Goal: Communication & Community: Answer question/provide support

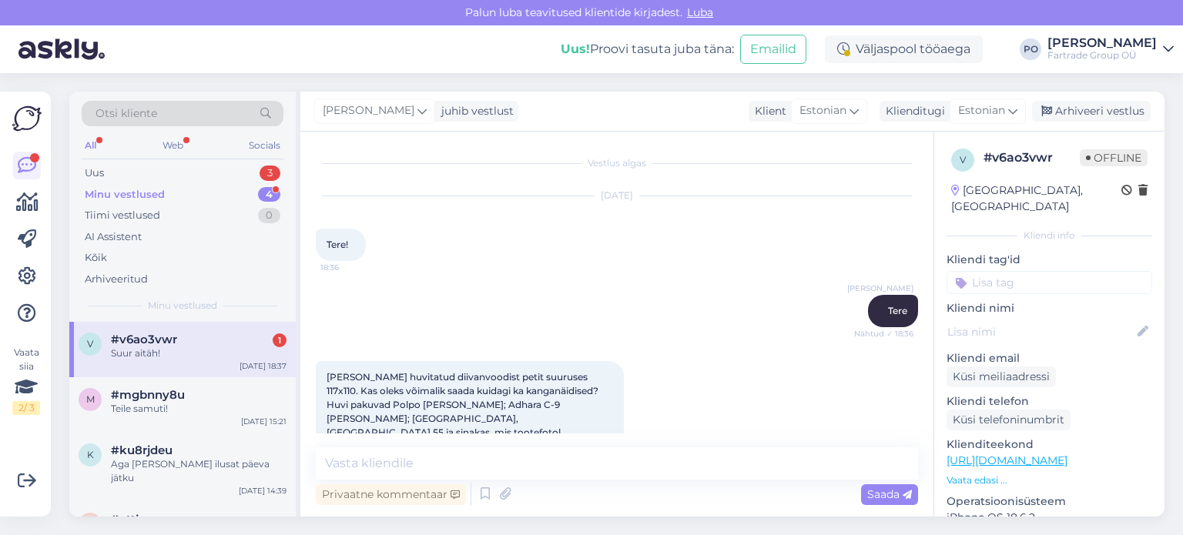
scroll to position [618, 0]
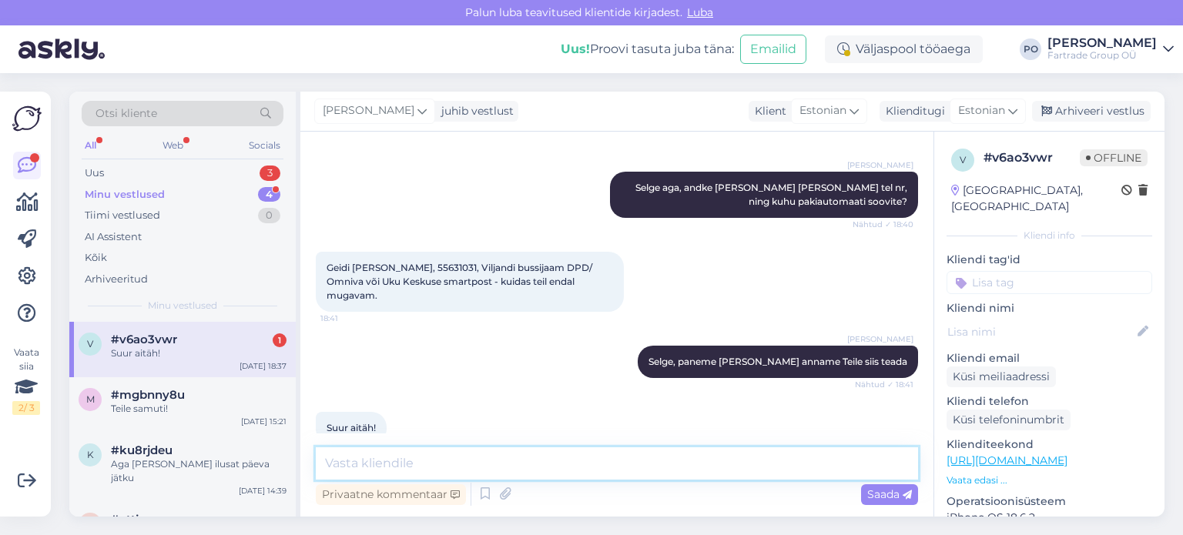
click at [431, 474] on textarea at bounding box center [617, 464] width 602 height 32
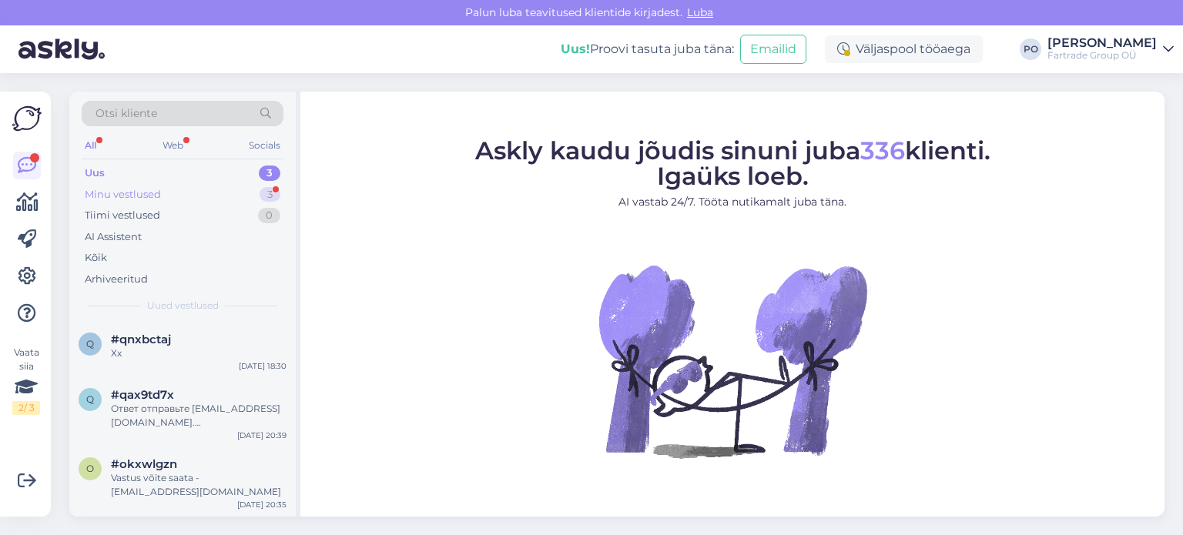
click at [190, 184] on div "Minu vestlused 3" at bounding box center [183, 195] width 202 height 22
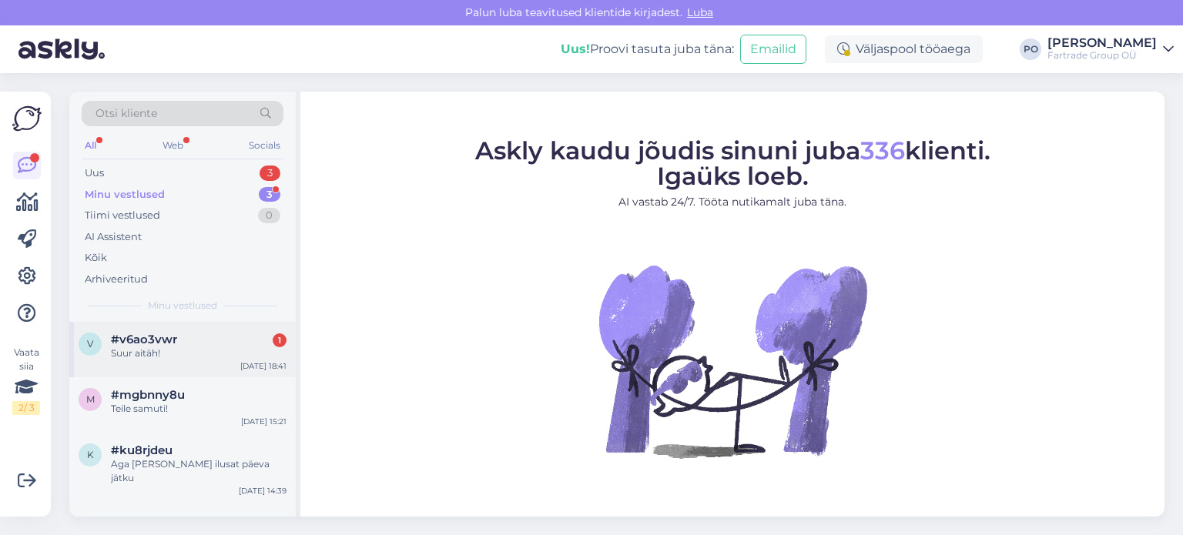
click at [185, 361] on div "v #v6ao3vwr 1 Suur aitäh! [DATE] 18:41" at bounding box center [182, 349] width 226 height 55
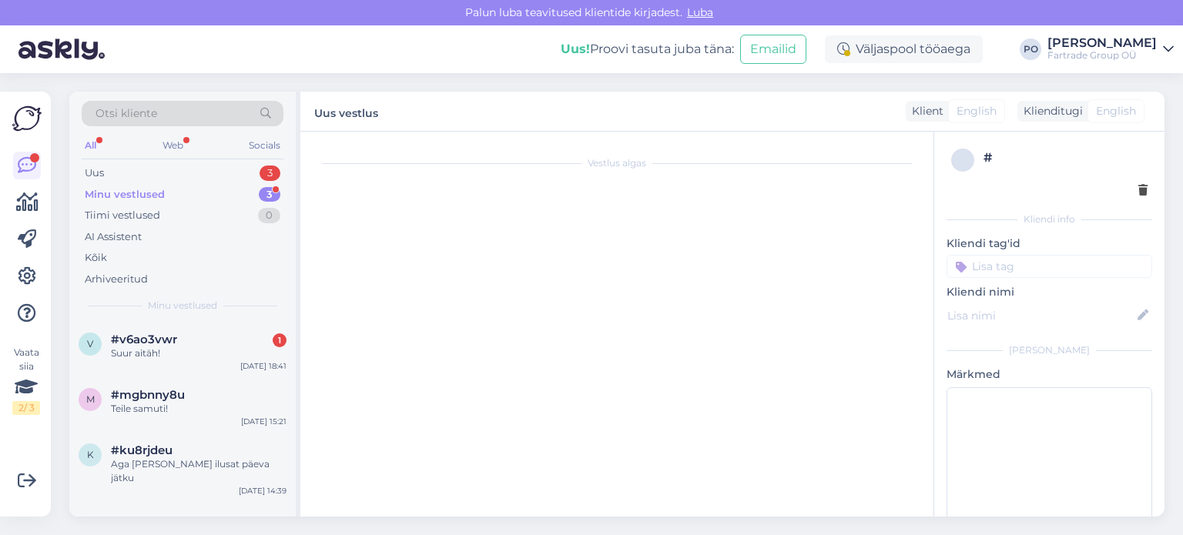
scroll to position [618, 0]
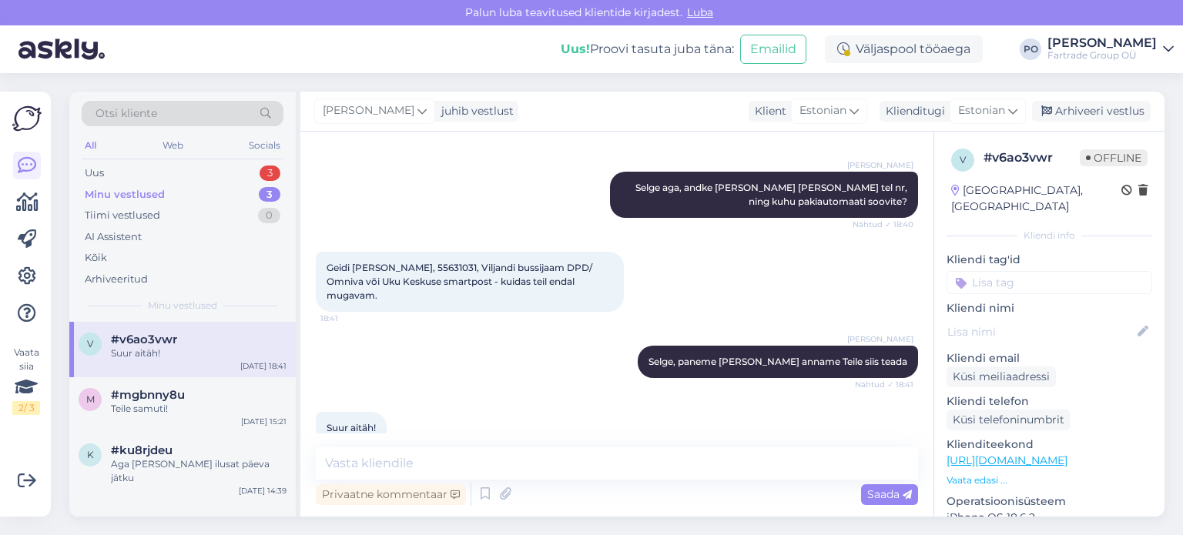
click at [988, 474] on p "Vaata edasi ..." at bounding box center [1050, 481] width 206 height 14
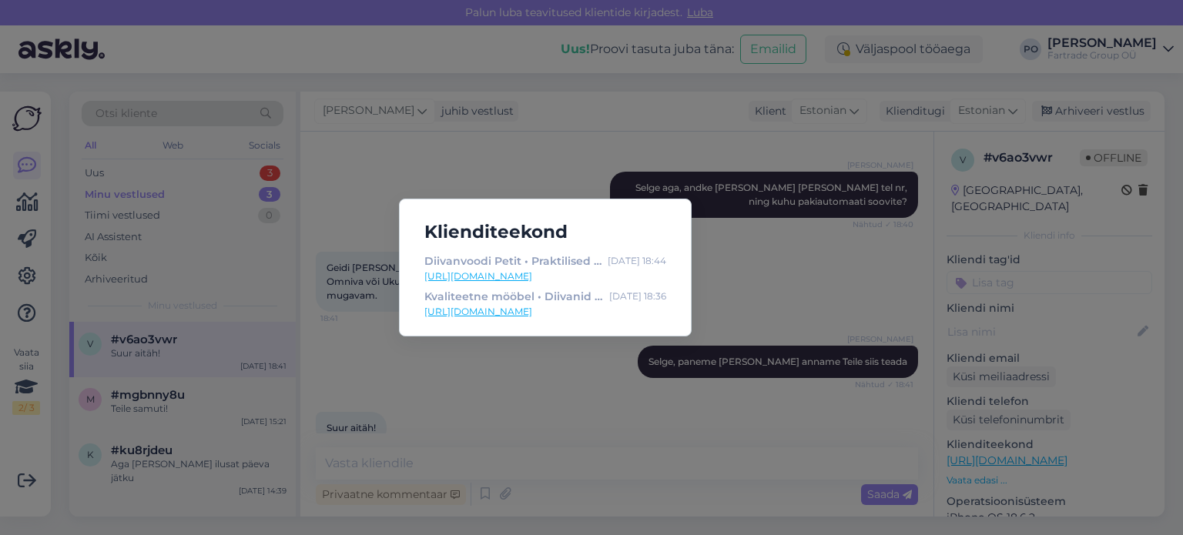
click at [640, 400] on div "Klienditeekond Diivanvoodi Petit • Praktilised diivanvoodid [DATE] 18:44 [URL][…" at bounding box center [591, 267] width 1183 height 535
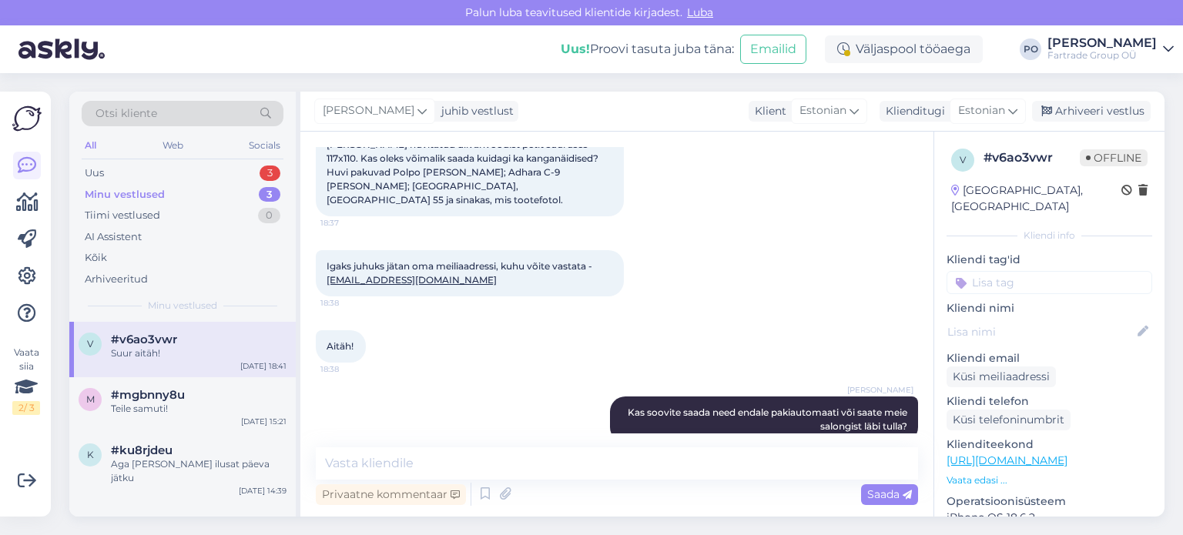
scroll to position [79, 0]
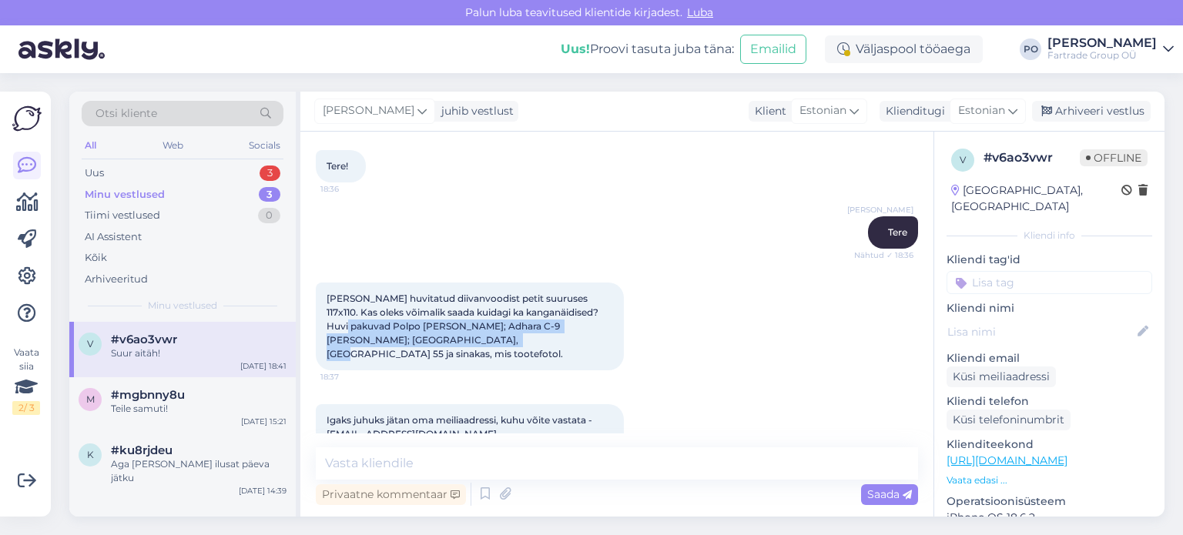
drag, startPoint x: 327, startPoint y: 327, endPoint x: 456, endPoint y: 342, distance: 130.3
click at [456, 342] on div "[PERSON_NAME] huvitatud diivanvoodist petit suuruses 117x110. Kas oleks võimali…" at bounding box center [470, 327] width 308 height 88
copy span "Polpo [PERSON_NAME]; Adhara C-9 [PERSON_NAME]; [GEOGRAPHIC_DATA], [GEOGRAPHIC_D…"
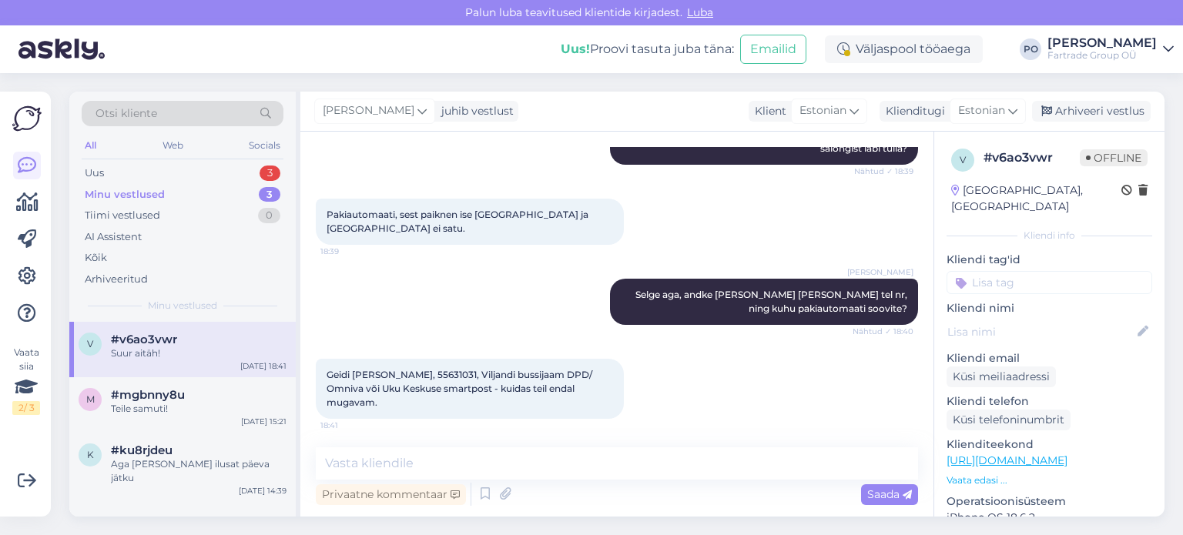
scroll to position [541, 0]
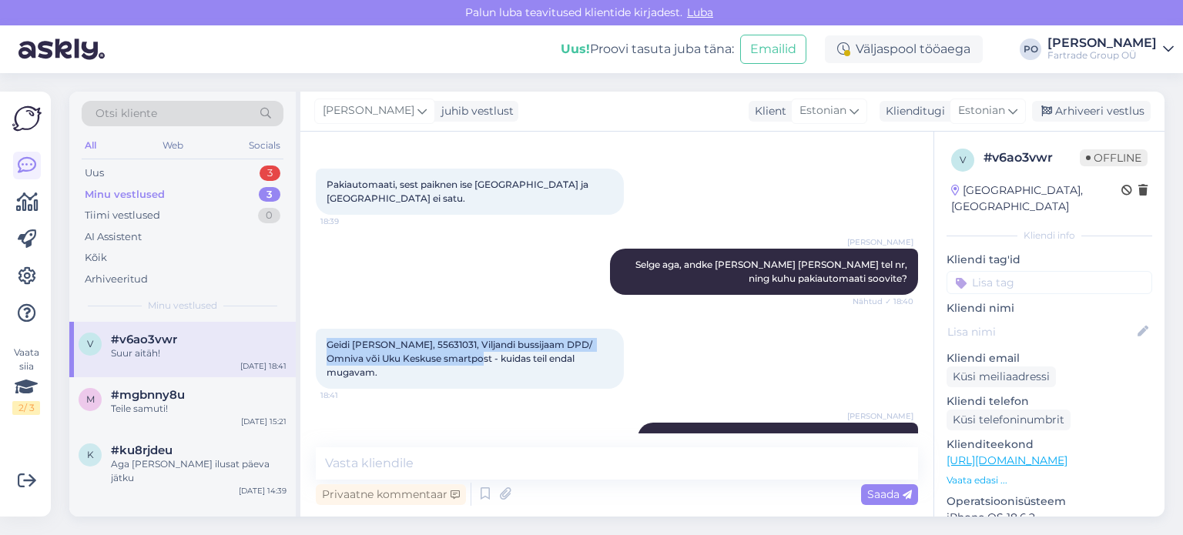
drag, startPoint x: 324, startPoint y: 326, endPoint x: 456, endPoint y: 361, distance: 137.0
click at [456, 361] on div "Geidi [PERSON_NAME], 55631031, Viljandi bussijaam DPD/ Omniva või Uku Keskuse s…" at bounding box center [617, 359] width 602 height 94
copy span "Geidi [PERSON_NAME], 55631031, Viljandi bussijaam DPD/ Omniva või Uku Keskuse s…"
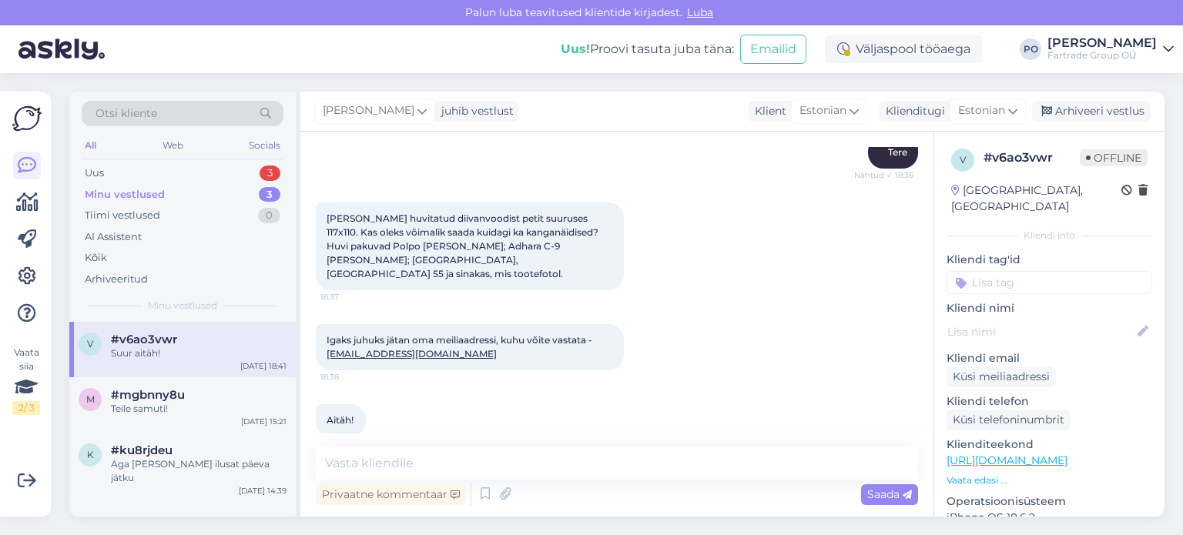
scroll to position [156, 0]
